Goal: Transaction & Acquisition: Purchase product/service

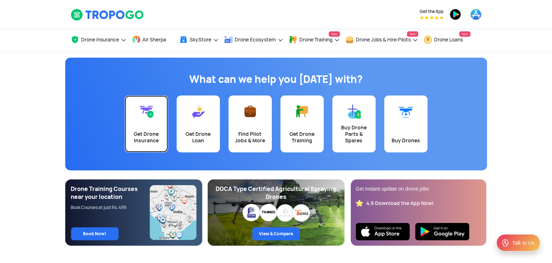
click at [146, 133] on div "Get Drone Insurance" at bounding box center [146, 137] width 35 height 13
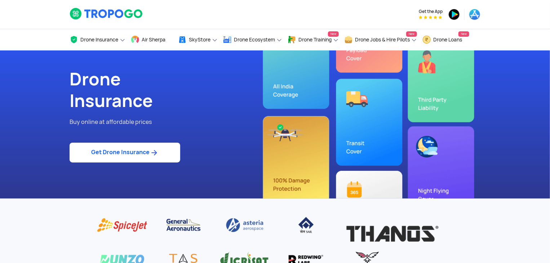
click at [133, 152] on link "Get Drone Insurance" at bounding box center [125, 153] width 111 height 20
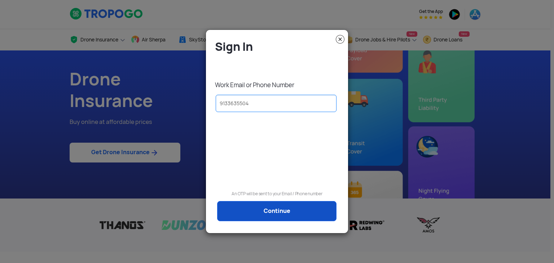
type input "9133635504"
click at [247, 214] on link "Continue" at bounding box center [276, 211] width 119 height 20
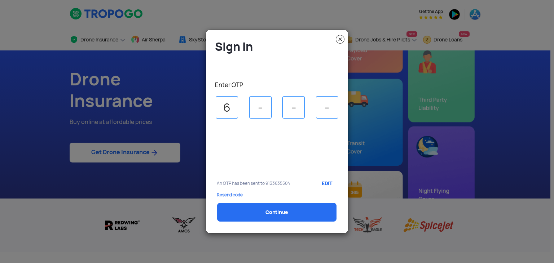
type input "6"
type input "2"
type input "1"
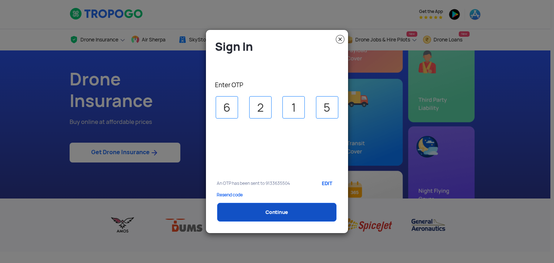
type input "5"
click at [252, 212] on link "Continue" at bounding box center [276, 212] width 119 height 19
select select "1000000"
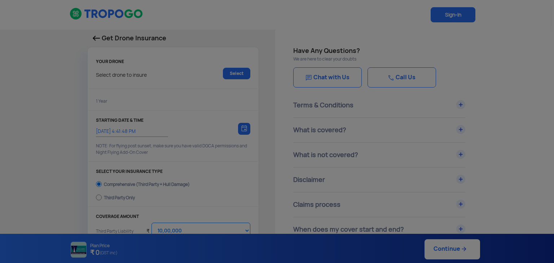
type input "[DATE] 4:51:00 PM"
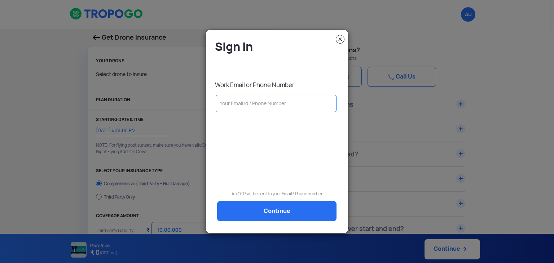
click at [268, 104] on input "text" at bounding box center [276, 103] width 121 height 17
type input "[EMAIL_ADDRESS][DOMAIN_NAME]"
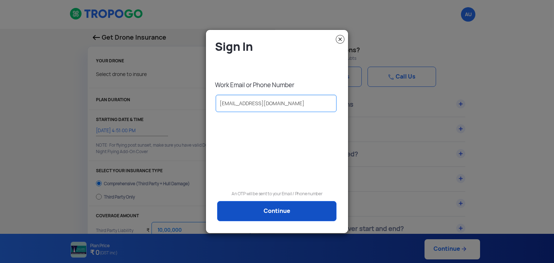
click at [272, 209] on link "Continue" at bounding box center [276, 211] width 119 height 20
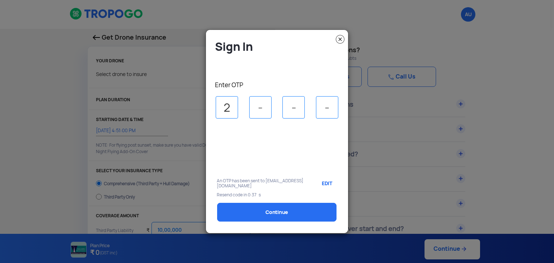
type input "2"
type input "7"
type input "2"
type input "4"
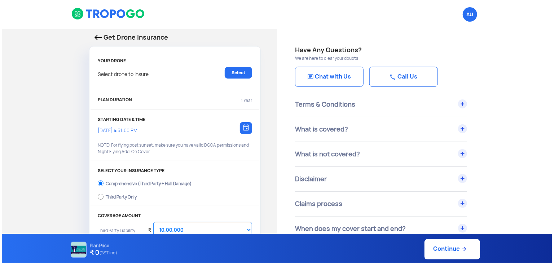
scroll to position [48, 0]
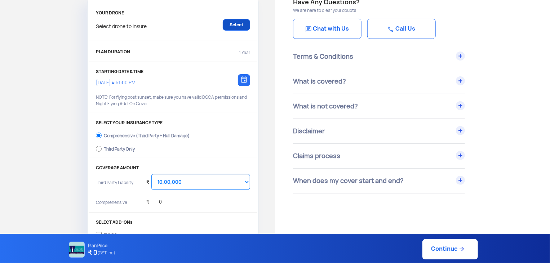
click at [246, 24] on link "Select" at bounding box center [236, 25] width 27 height 12
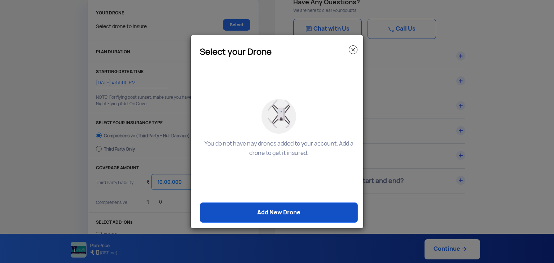
click at [278, 220] on link "Add New Drone" at bounding box center [279, 213] width 158 height 20
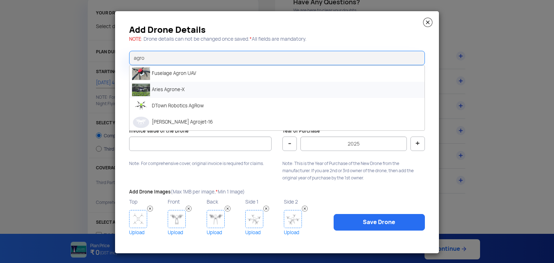
click at [184, 94] on li "Aries Agrone-X" at bounding box center [276, 90] width 295 height 16
type input "Aries Agrone-X"
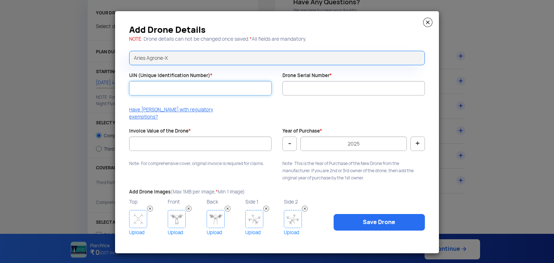
click at [184, 94] on input "UIN (Unique Identification Number) *" at bounding box center [200, 88] width 142 height 14
paste input "UB202500597TC"
type input "UB202500597TC"
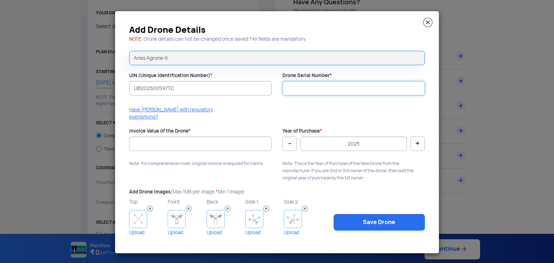
click at [302, 90] on input "Drone Serial Number *" at bounding box center [353, 88] width 142 height 14
type input "ASPL-AG-X-0825-0314"
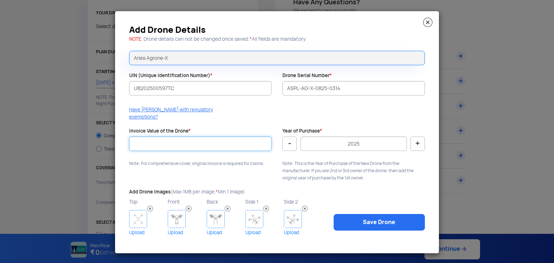
click at [208, 142] on input "Invoice Value of the Drone *" at bounding box center [200, 144] width 142 height 14
type input "787500"
click at [136, 221] on img at bounding box center [138, 219] width 18 height 18
click at [138, 214] on img at bounding box center [138, 219] width 18 height 18
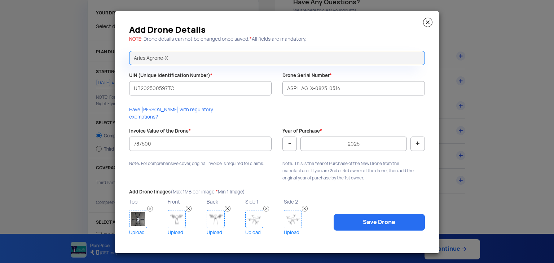
click at [177, 212] on img at bounding box center [177, 219] width 18 height 18
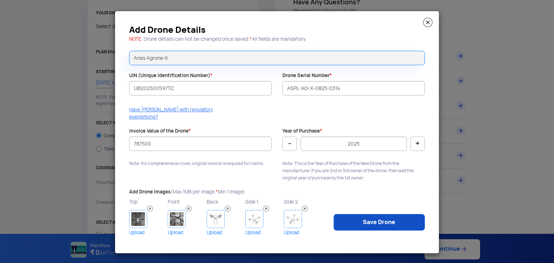
click at [392, 217] on link "Save Drone" at bounding box center [378, 222] width 91 height 17
click at [372, 215] on link "Save Drone" at bounding box center [378, 222] width 91 height 17
click at [363, 216] on link "Save Drone" at bounding box center [378, 222] width 91 height 17
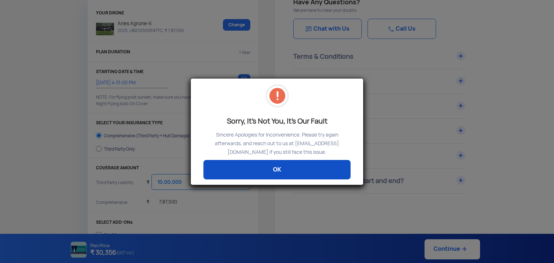
click at [255, 165] on link "OK" at bounding box center [276, 169] width 147 height 19
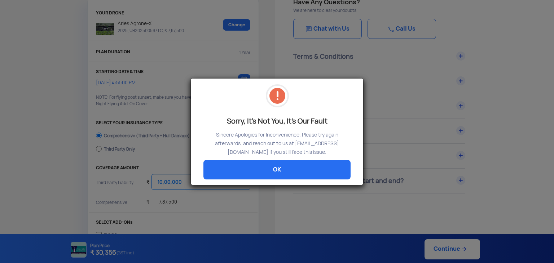
click at [255, 165] on link "OK" at bounding box center [276, 169] width 147 height 19
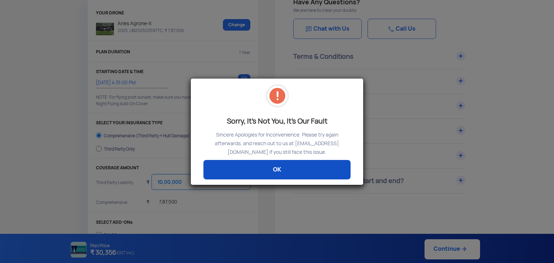
click at [279, 171] on link "OK" at bounding box center [276, 169] width 147 height 19
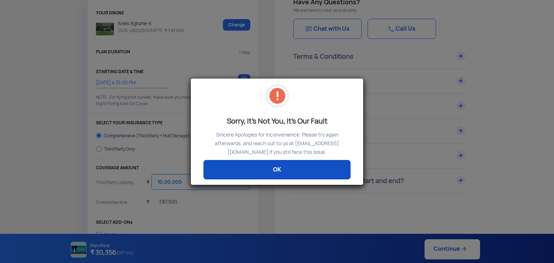
click at [279, 171] on link "OK" at bounding box center [276, 169] width 147 height 19
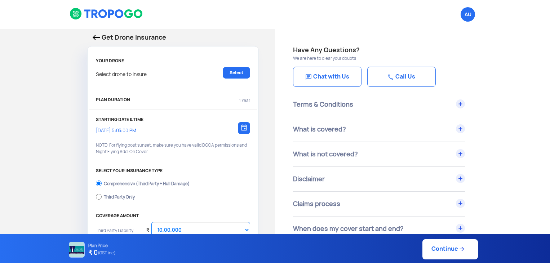
select select "1000000"
click at [231, 70] on link "Select" at bounding box center [236, 73] width 27 height 12
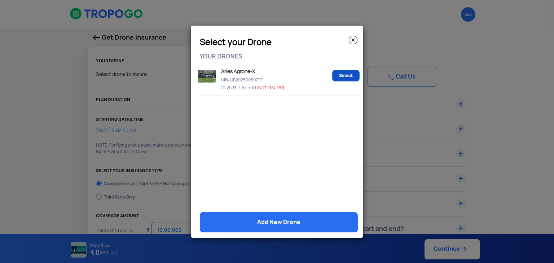
click at [350, 71] on link "Select" at bounding box center [345, 76] width 27 height 12
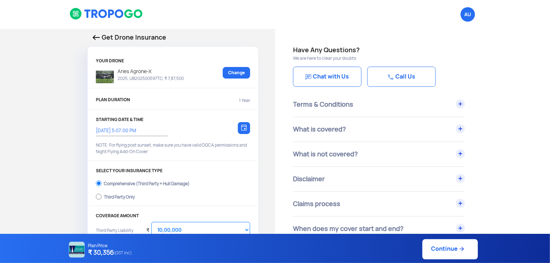
click at [468, 253] on link "Continue" at bounding box center [449, 249] width 55 height 20
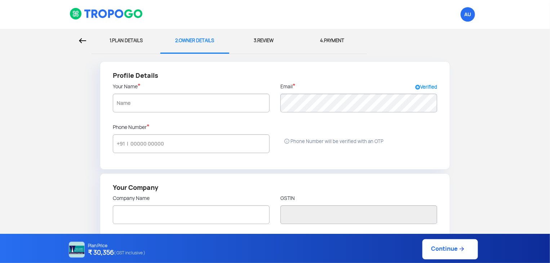
click at [107, 253] on h4 "₹ 30,356 ( GST inclusive )" at bounding box center [116, 252] width 57 height 9
click at [124, 37] on div "1. PLAN DETAILS" at bounding box center [126, 41] width 58 height 24
select select "1000000"
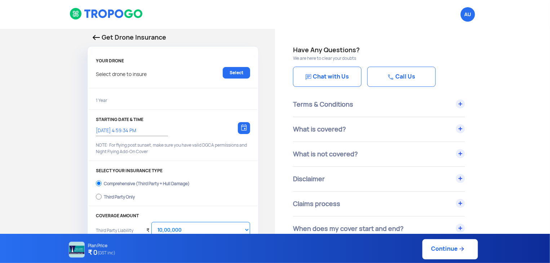
type input "14/10/2025, 5:07:00 PM"
click at [499, 89] on div "Chat with Us Call Us" at bounding box center [412, 78] width 239 height 27
